Goal: Task Accomplishment & Management: Use online tool/utility

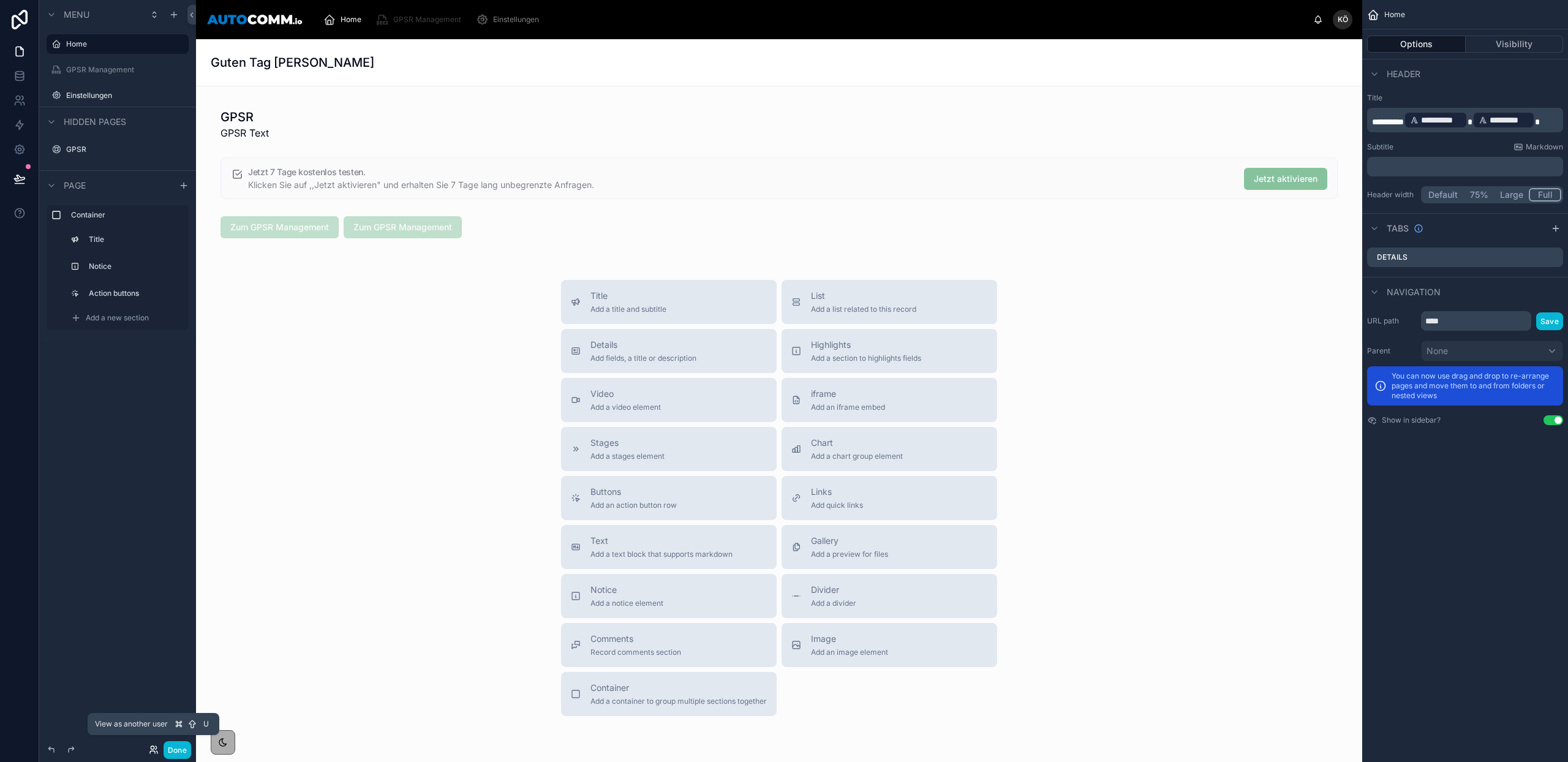
click at [155, 747] on icon at bounding box center [153, 750] width 10 height 10
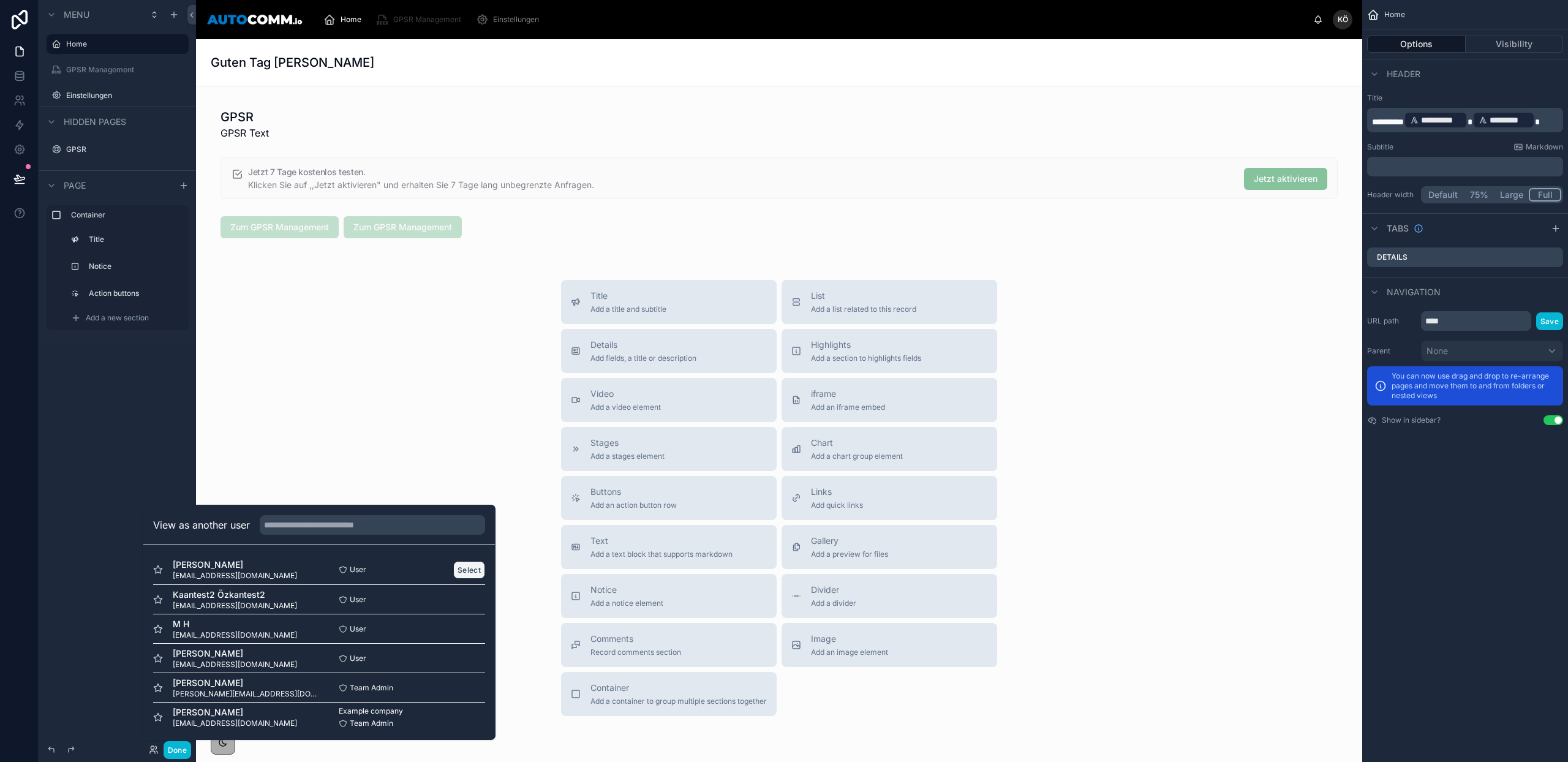
click at [461, 566] on button "Select" at bounding box center [469, 570] width 32 height 18
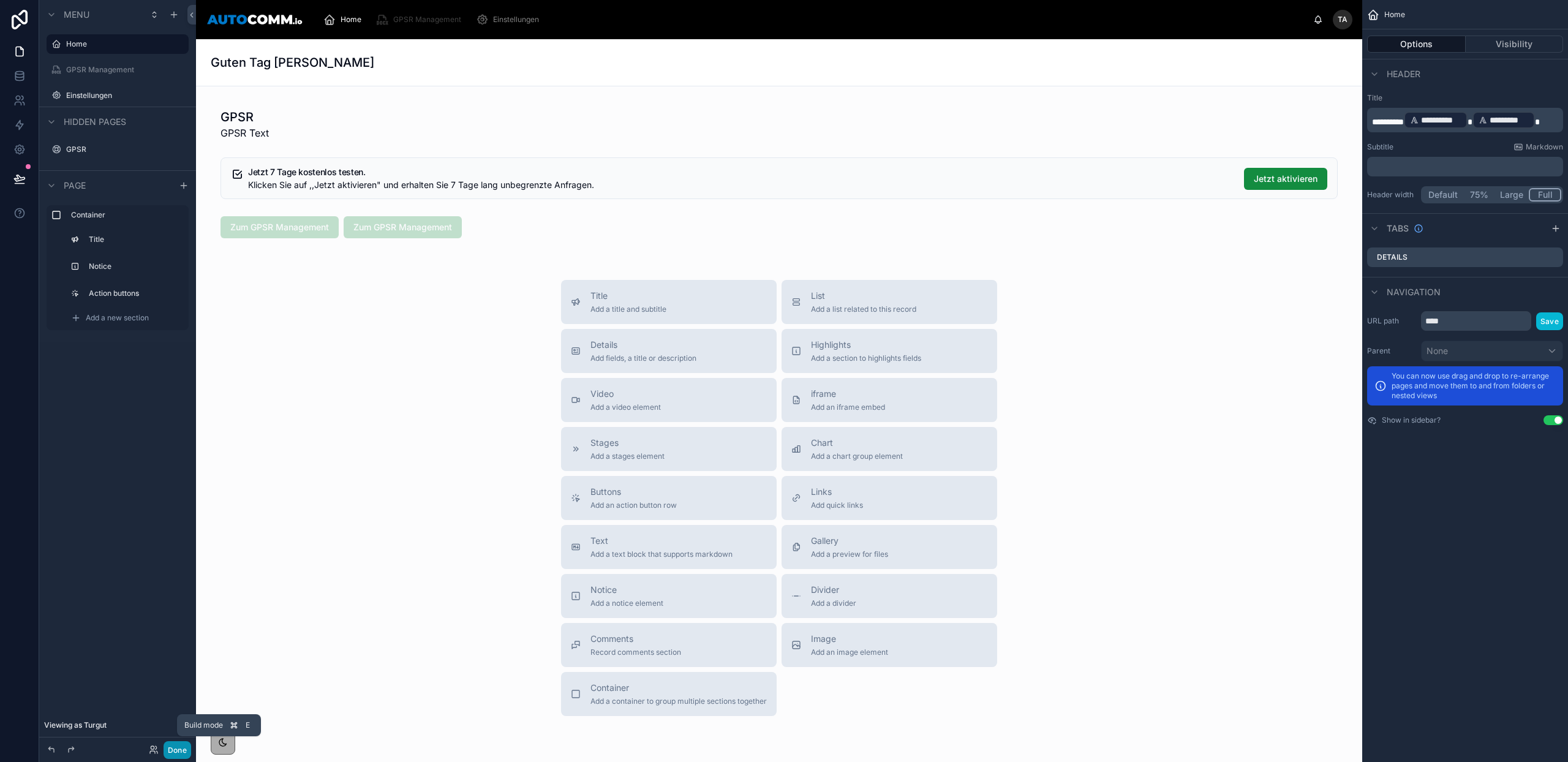
click at [178, 748] on button "Done" at bounding box center [177, 751] width 27 height 18
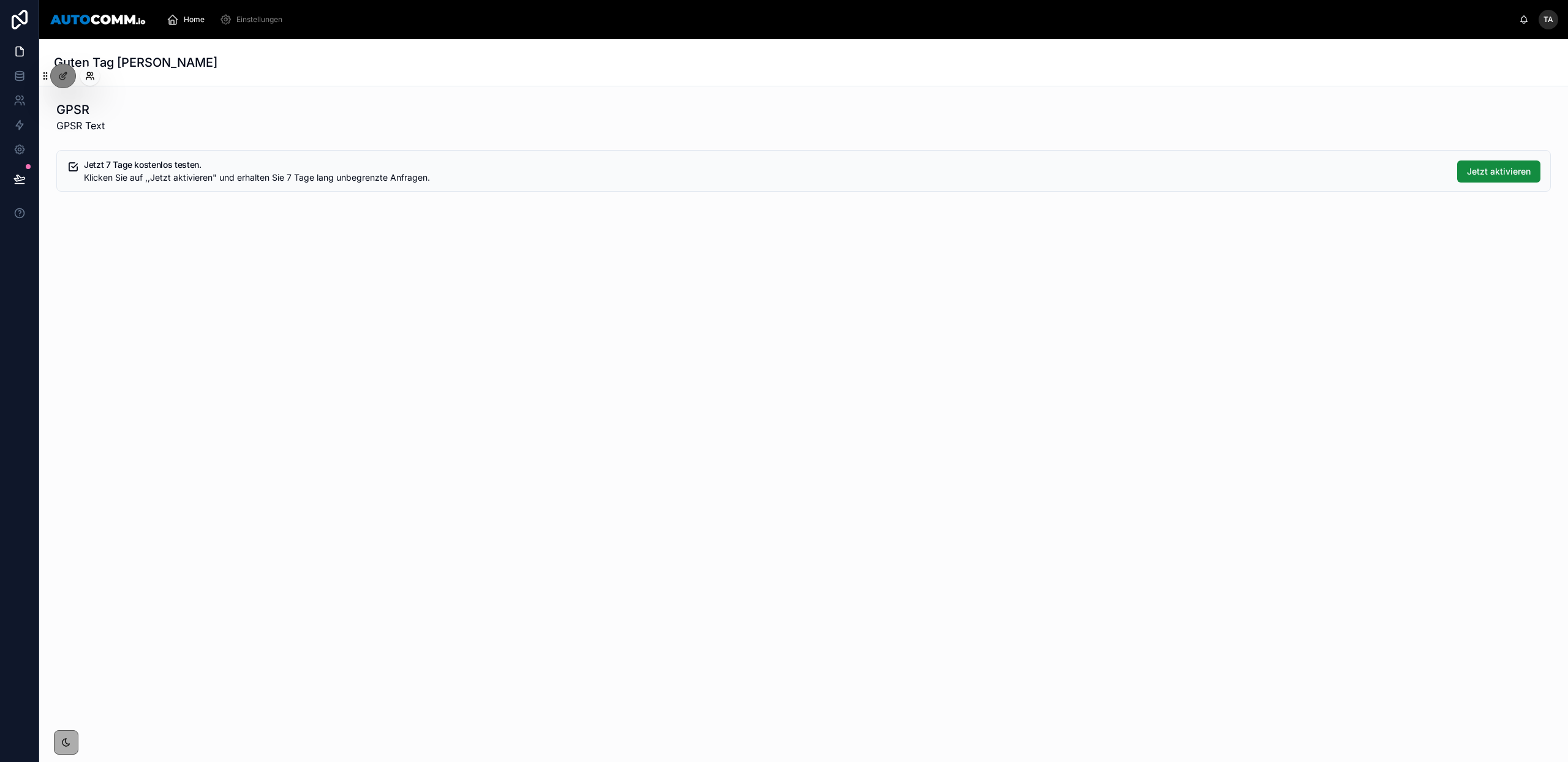
click at [88, 79] on icon at bounding box center [89, 75] width 10 height 10
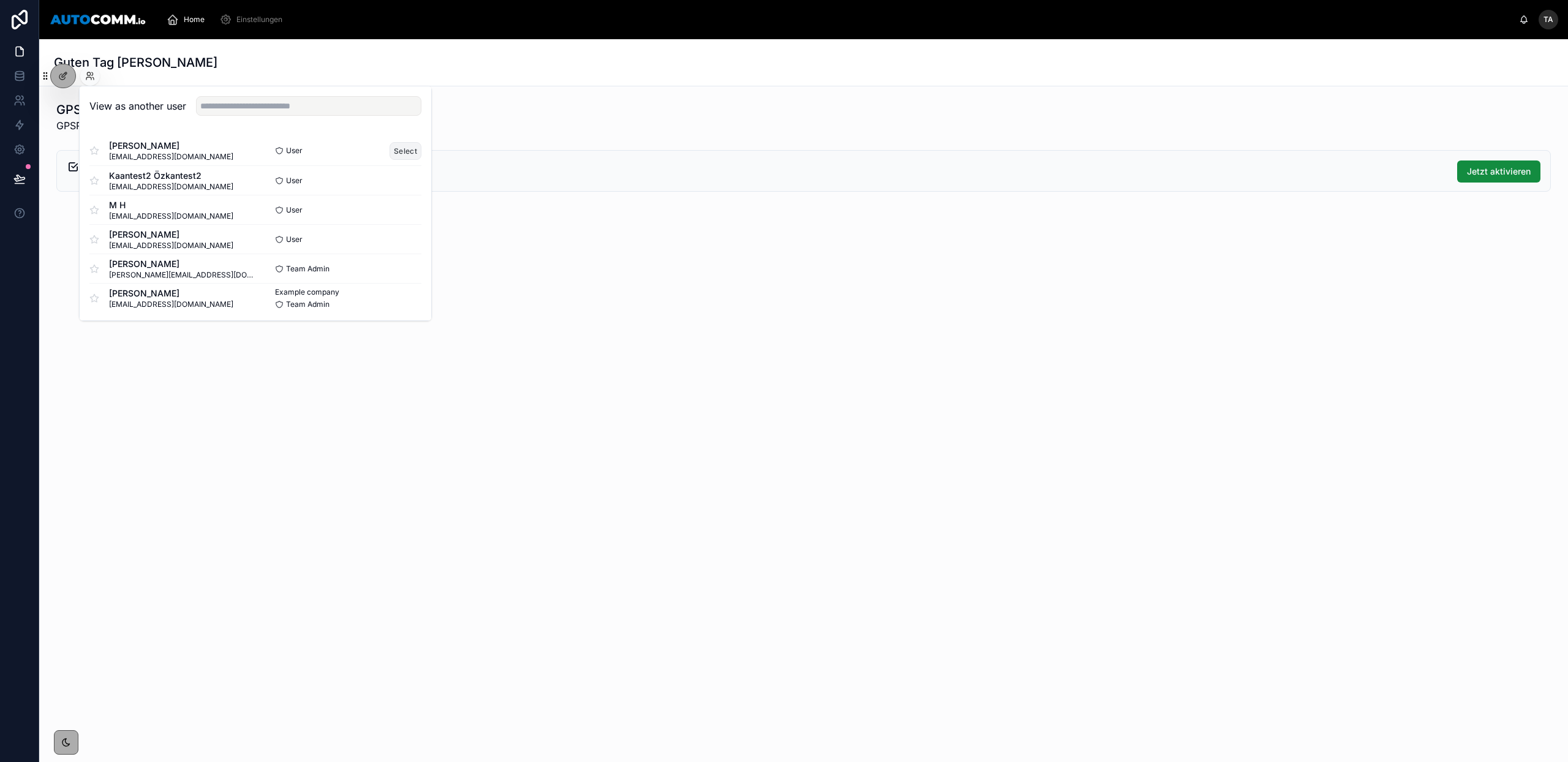
click at [390, 152] on button "Select" at bounding box center [406, 151] width 32 height 18
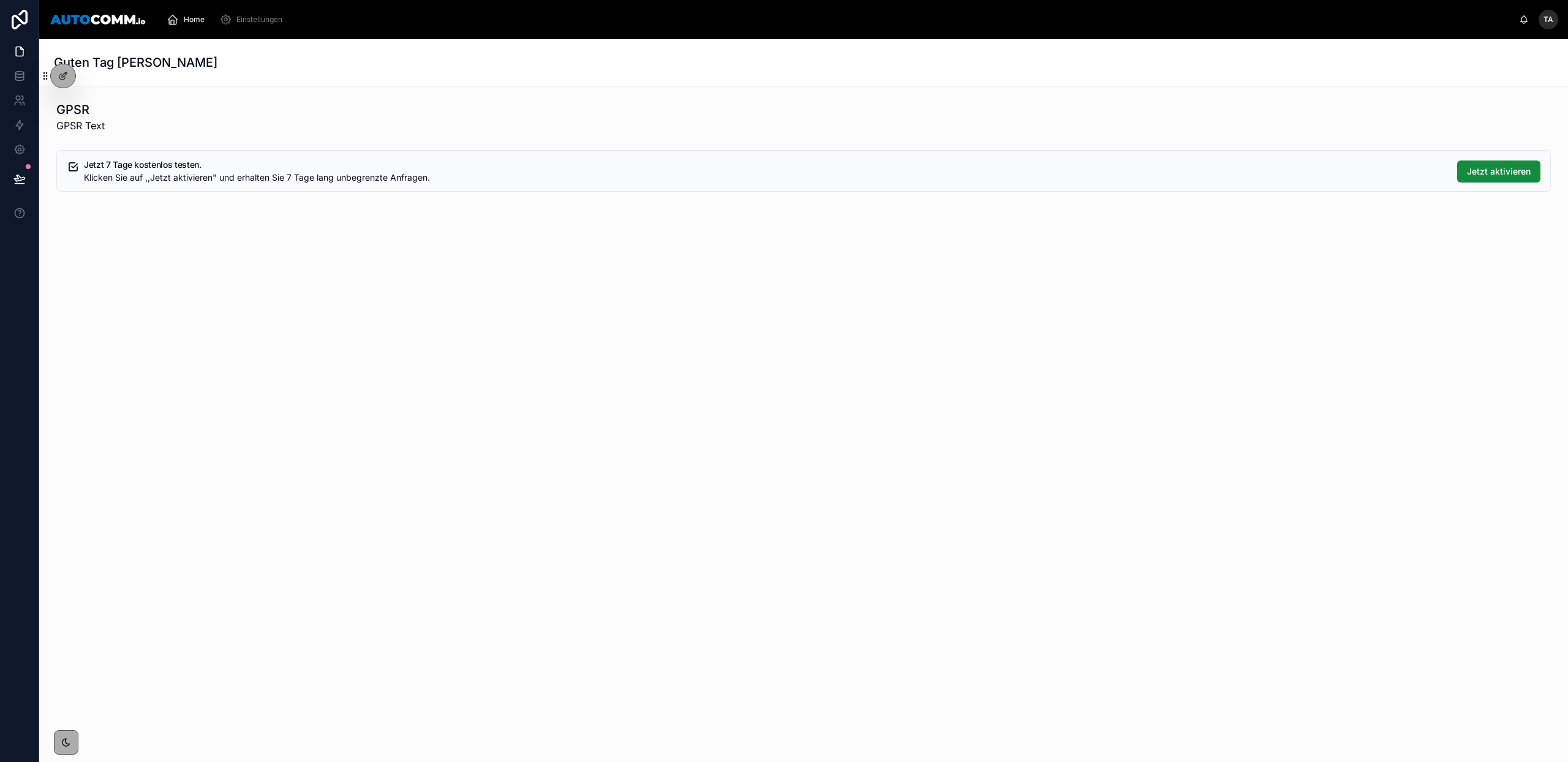
click at [517, 221] on div "GPSR GPSR Text Jetzt 7 Tage kostenlos testen. Klicken Sie auf ,,Jetzt aktiviere…" at bounding box center [803, 189] width 1529 height 206
